Goal: Task Accomplishment & Management: Manage account settings

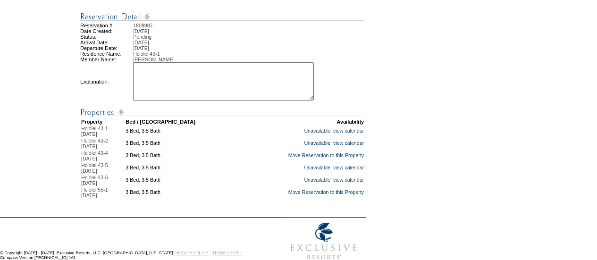
scroll to position [76, 0]
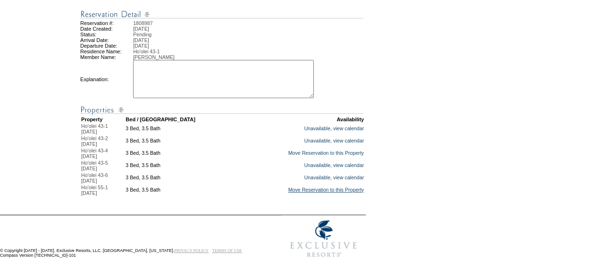
click at [319, 193] on link "Move Reservation to this Property" at bounding box center [326, 190] width 76 height 6
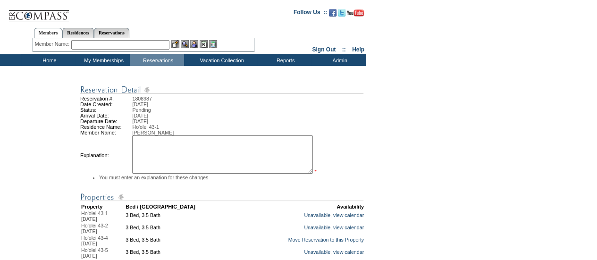
scroll to position [8, 0]
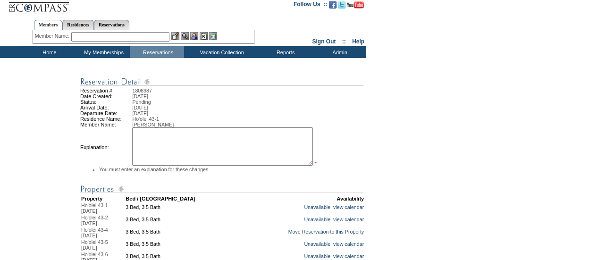
click at [217, 158] on textarea at bounding box center [222, 147] width 181 height 38
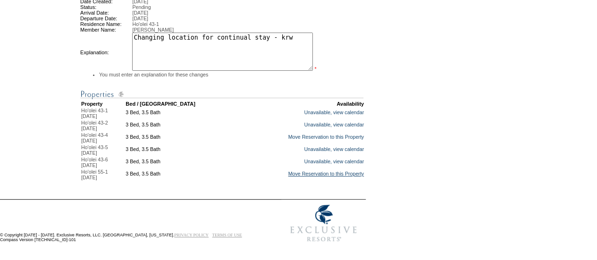
type textarea "Changing location for continual stay - krw"
click at [316, 173] on link "Move Reservation to this Property" at bounding box center [326, 174] width 76 height 6
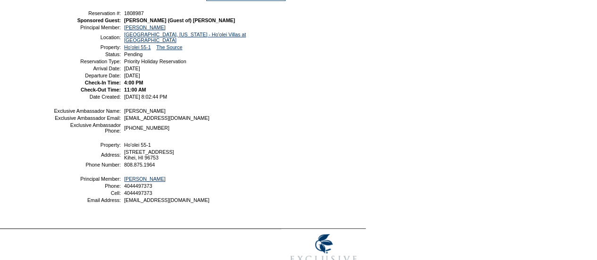
scroll to position [111, 0]
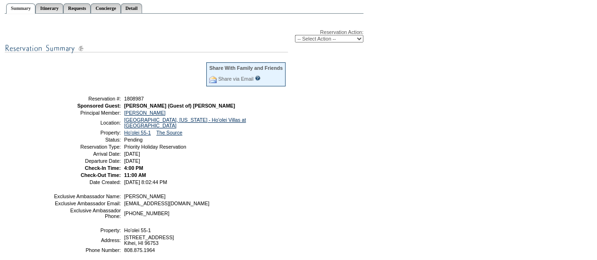
click at [351, 40] on select "-- Select Action -- Modify Reservation Dates Modify Reservation Cost Modify Occ…" at bounding box center [329, 39] width 68 height 8
select select "ChangeDates"
click at [295, 36] on select "-- Select Action -- Modify Reservation Dates Modify Reservation Cost Modify Occ…" at bounding box center [329, 39] width 68 height 8
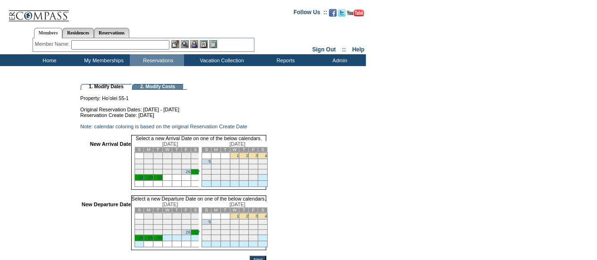
click at [190, 174] on link "26" at bounding box center [188, 172] width 5 height 5
